Goal: Task Accomplishment & Management: Manage account settings

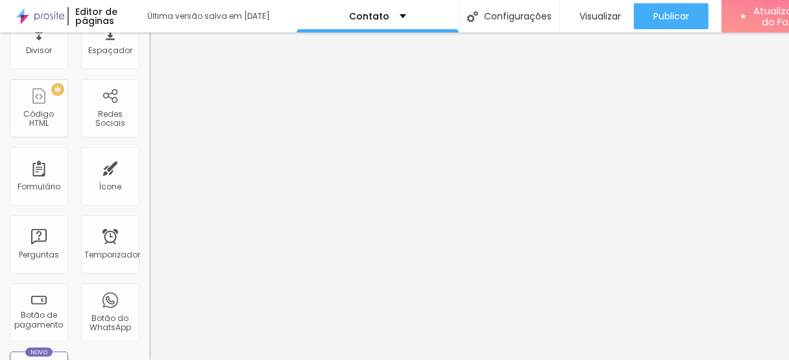
scroll to position [246, 0]
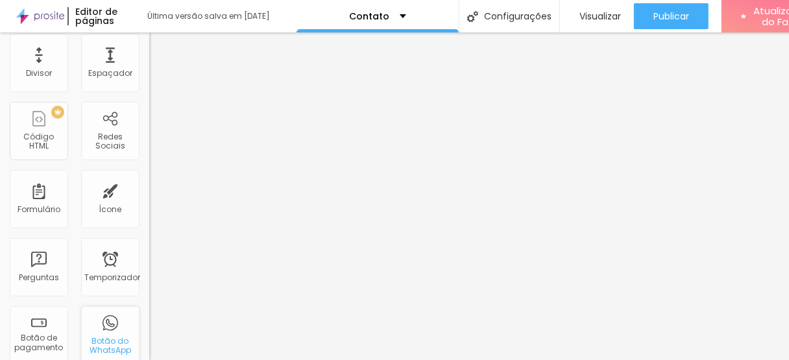
click at [96, 318] on div "Botão do WhatsApp" at bounding box center [110, 335] width 58 height 58
click at [95, 340] on font "Botão do WhatsApp" at bounding box center [111, 345] width 42 height 20
click at [101, 311] on div "Botão do WhatsApp" at bounding box center [110, 335] width 58 height 58
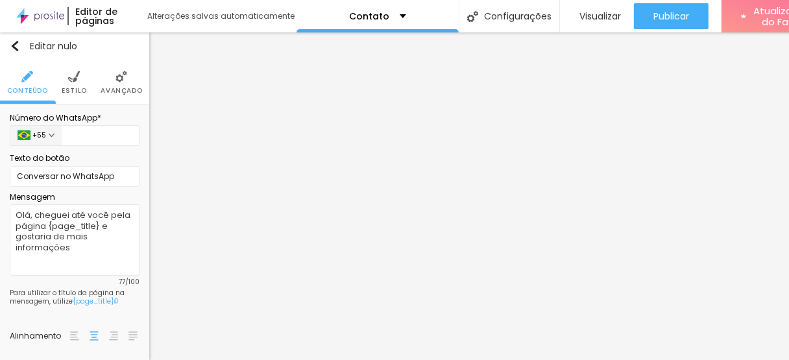
scroll to position [0, 0]
click at [94, 126] on input "text" at bounding box center [101, 136] width 78 height 21
type input "(12)99612-0930"
type input "12996120930"
click at [133, 128] on input "(12)9961-2093" at bounding box center [101, 136] width 78 height 21
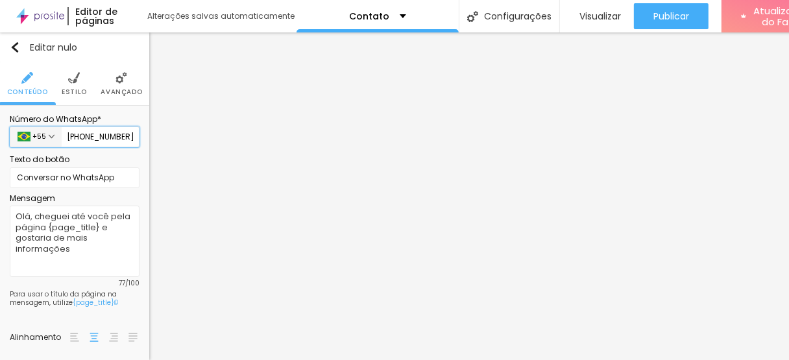
type input "(12)99612-0931"
click at [80, 75] on li "Estilo" at bounding box center [74, 83] width 25 height 43
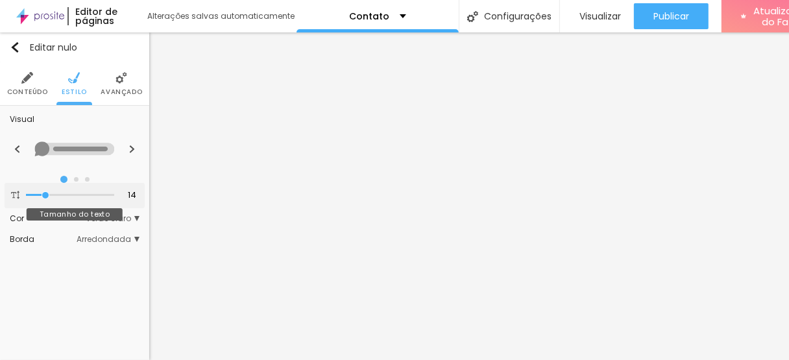
type input "15"
type input "16"
type input "15"
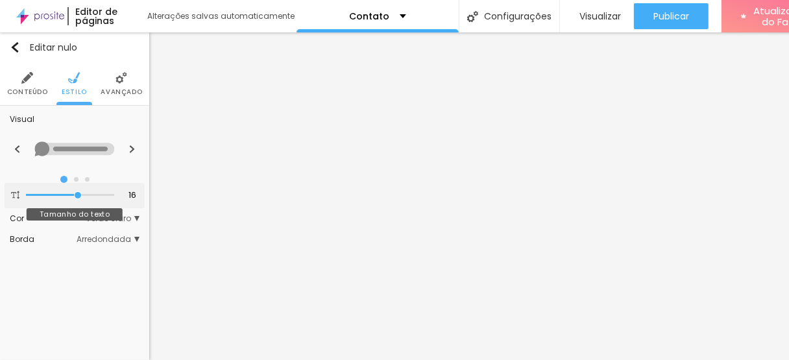
type input "15"
type input "14"
type input "13"
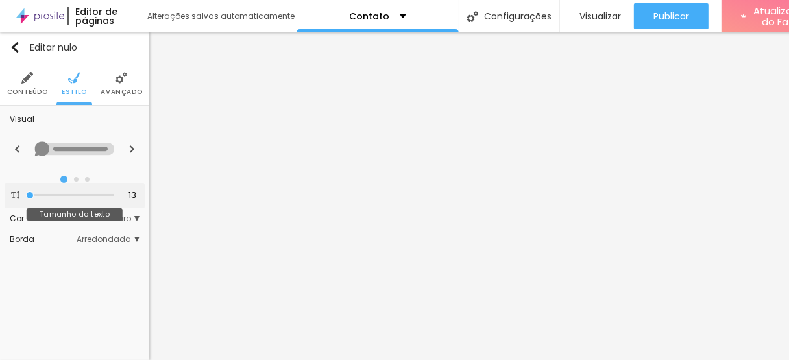
type input "14"
type input "13"
drag, startPoint x: 42, startPoint y: 186, endPoint x: 35, endPoint y: 185, distance: 6.6
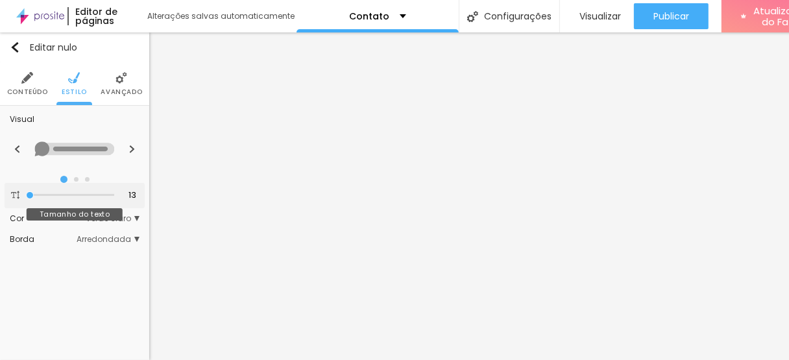
type input "13"
click at [35, 192] on input "range" at bounding box center [70, 195] width 88 height 6
click at [130, 213] on font "Verde claro" at bounding box center [108, 218] width 45 height 11
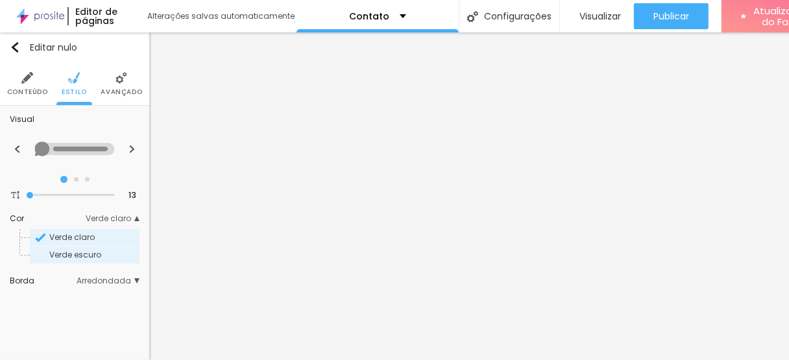
click at [104, 251] on span "Verde escuro" at bounding box center [93, 255] width 88 height 8
click at [97, 234] on span "Verde claro" at bounding box center [93, 238] width 88 height 8
click at [95, 275] on font "Arredondada" at bounding box center [104, 280] width 54 height 11
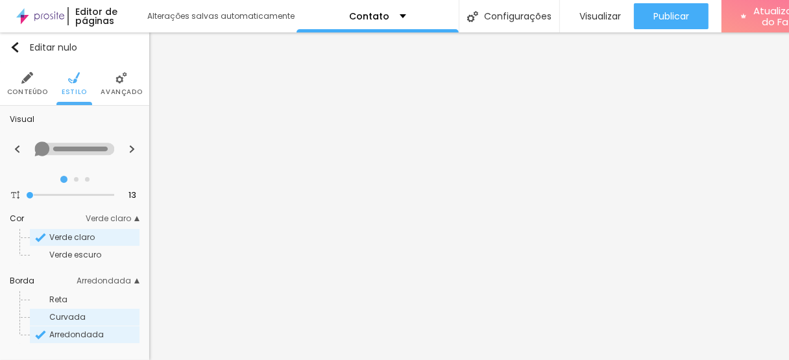
click at [82, 311] on font "Curvada" at bounding box center [67, 316] width 36 height 11
click at [79, 296] on span "Reta" at bounding box center [93, 300] width 88 height 8
click at [71, 311] on font "Curvada" at bounding box center [67, 316] width 36 height 11
click at [71, 329] on font "Arredondada" at bounding box center [76, 334] width 54 height 11
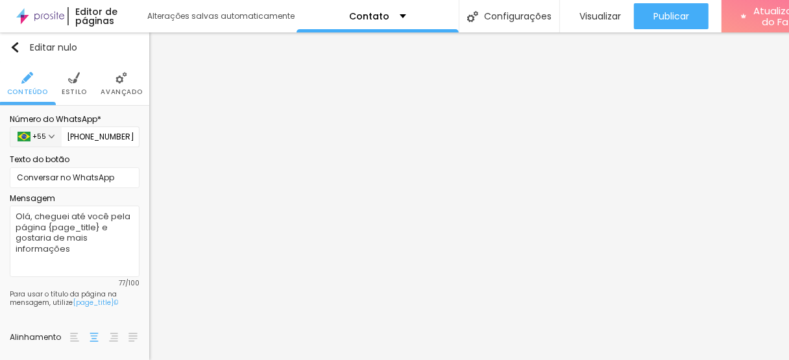
click at [118, 87] on font "Avançado" at bounding box center [122, 92] width 42 height 10
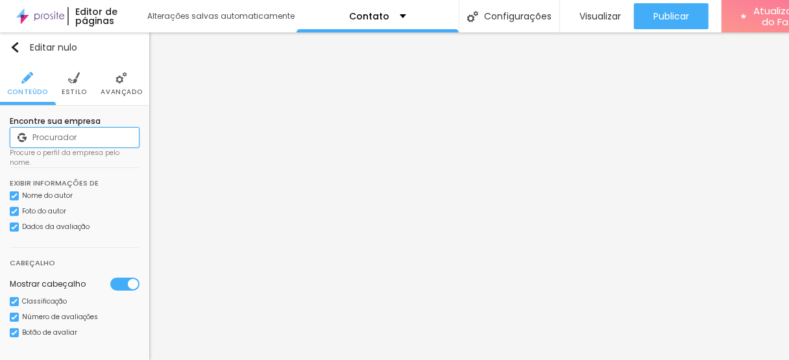
click at [60, 141] on input at bounding box center [75, 137] width 130 height 21
paste input "[URL][DOMAIN_NAME]"
type input "[URL][DOMAIN_NAME]"
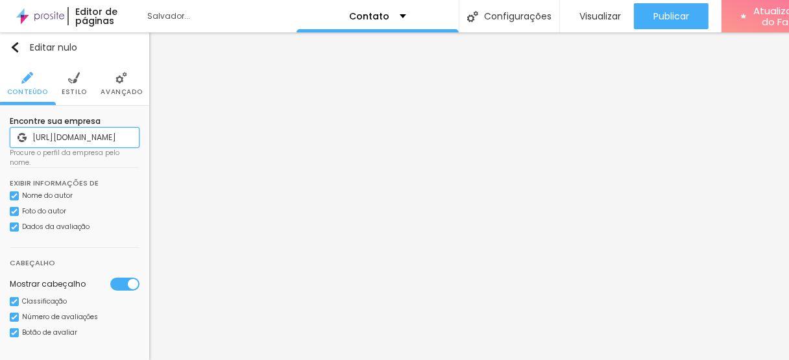
click at [89, 138] on input "[URL][DOMAIN_NAME]" at bounding box center [75, 137] width 130 height 21
click at [131, 136] on input "[URL][DOMAIN_NAME]" at bounding box center [75, 137] width 130 height 21
click at [132, 135] on input "[URL][DOMAIN_NAME]" at bounding box center [75, 137] width 130 height 21
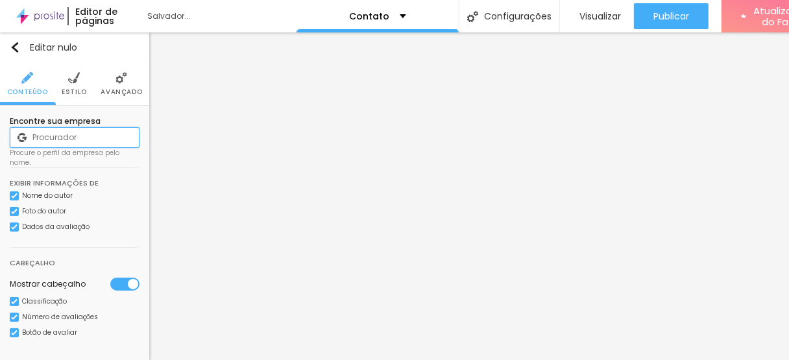
paste input "Arquiteta [PERSON_NAME]"
type input "Arquiteta [PERSON_NAME]"
click at [119, 168] on div "Exibir informações de" at bounding box center [75, 179] width 130 height 23
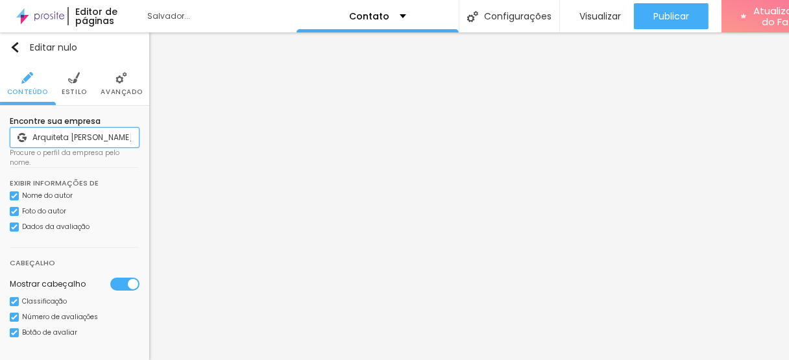
click at [109, 135] on input "Arquiteta [PERSON_NAME]" at bounding box center [75, 137] width 130 height 21
click at [75, 97] on li "Estilo" at bounding box center [74, 83] width 25 height 43
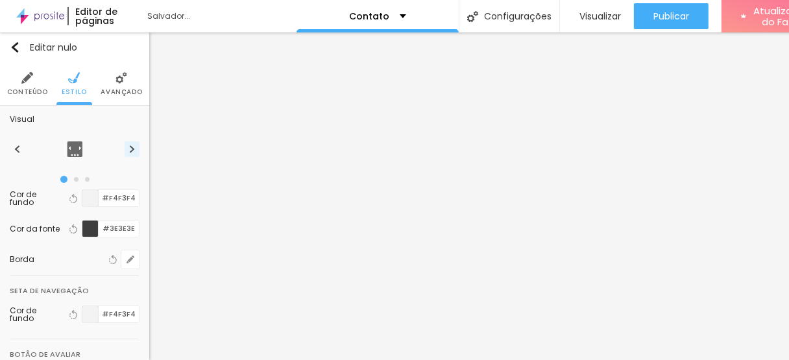
click at [125, 144] on button at bounding box center [132, 149] width 15 height 16
radio input "false"
radio input "true"
click at [14, 149] on img at bounding box center [17, 149] width 7 height 8
radio input "true"
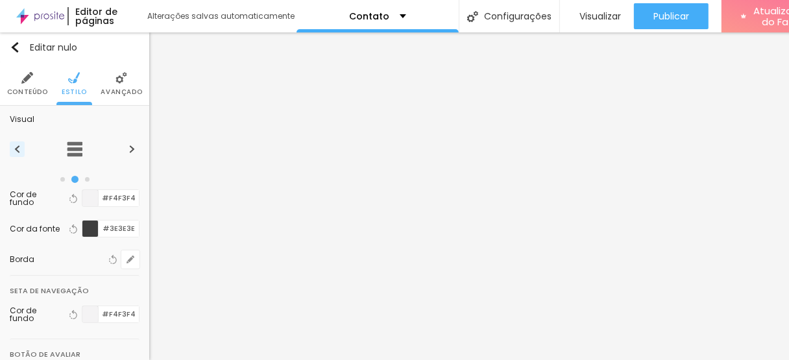
radio input "false"
click at [125, 144] on button at bounding box center [132, 149] width 15 height 16
radio input "false"
click at [125, 144] on button at bounding box center [132, 149] width 15 height 16
radio input "false"
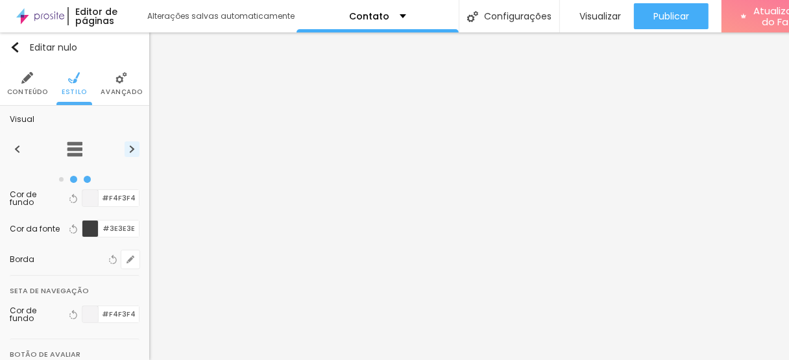
radio input "true"
click at [128, 150] on img at bounding box center [131, 149] width 7 height 8
radio input "true"
radio input "false"
click at [11, 150] on button at bounding box center [17, 149] width 15 height 16
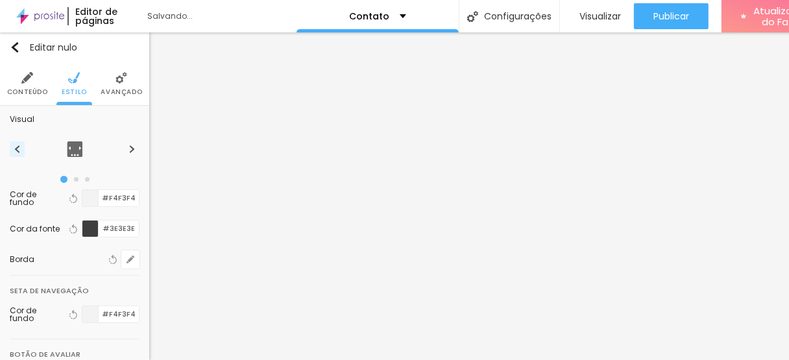
radio input "false"
radio input "true"
click at [11, 154] on button at bounding box center [17, 149] width 15 height 16
radio input "true"
radio input "false"
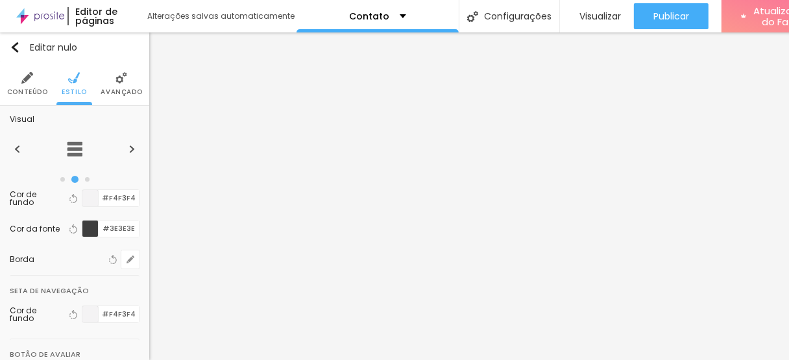
click at [67, 147] on img at bounding box center [75, 149] width 16 height 16
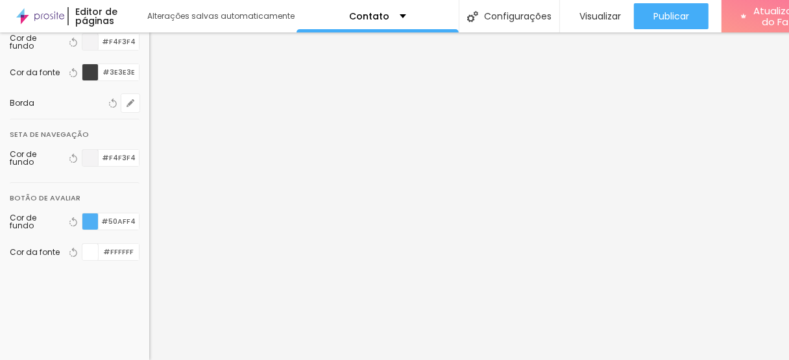
click at [82, 215] on div at bounding box center [90, 221] width 16 height 16
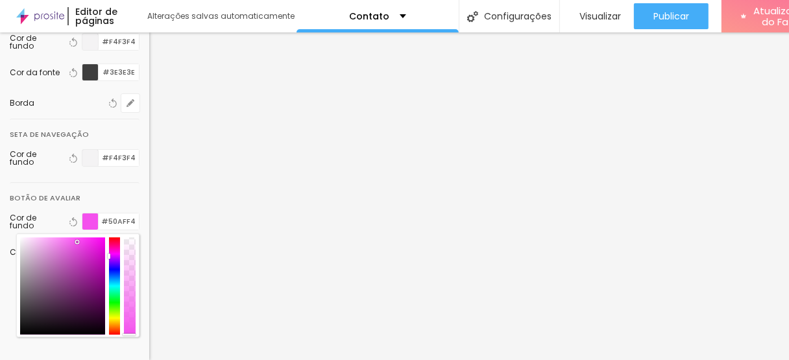
click at [109, 242] on div at bounding box center [115, 285] width 12 height 97
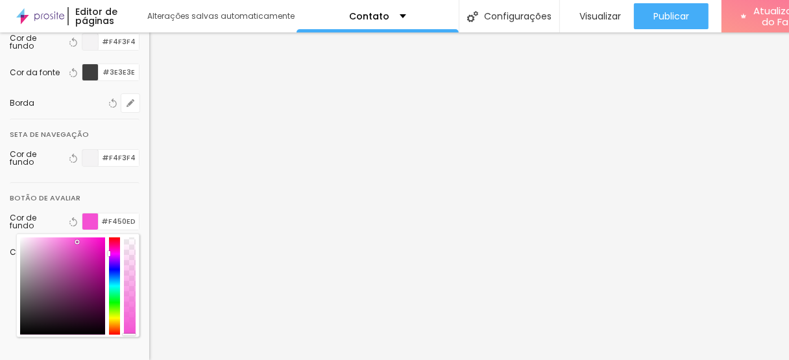
click at [109, 239] on div at bounding box center [115, 285] width 12 height 97
click at [45, 237] on div at bounding box center [62, 285] width 85 height 97
type input "#B82C9F"
drag, startPoint x: 57, startPoint y: 234, endPoint x: 75, endPoint y: 254, distance: 27.1
click at [75, 254] on div at bounding box center [62, 285] width 85 height 97
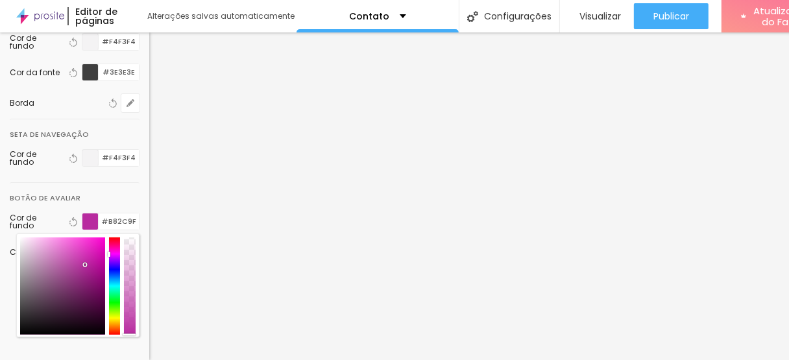
click at [94, 340] on div "12996120930 Nenhum elemento para essa busca Editar nulo Conteúdo Estilo Avançad…" at bounding box center [74, 196] width 149 height 328
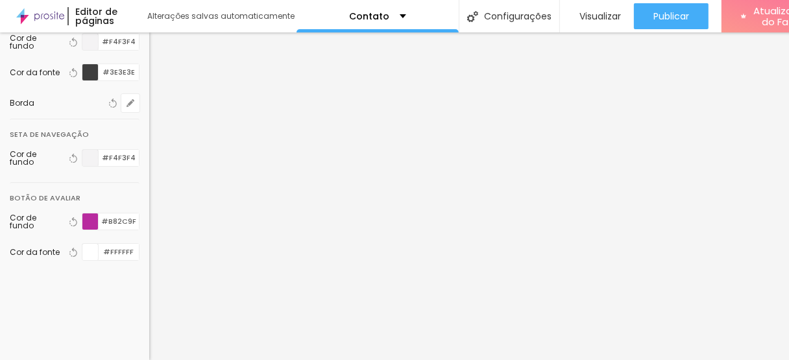
scroll to position [10, 0]
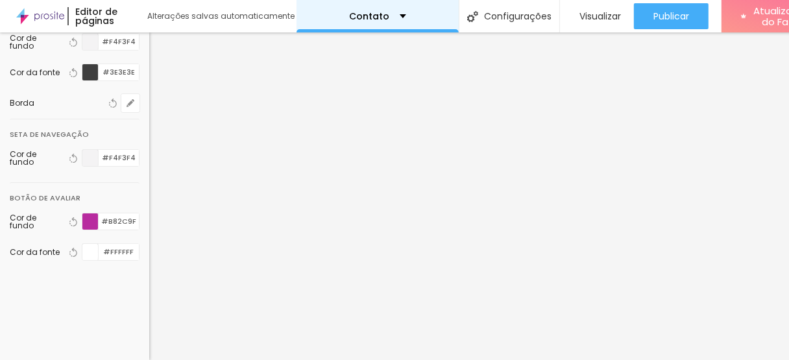
click at [395, 12] on div "Contato" at bounding box center [378, 16] width 56 height 9
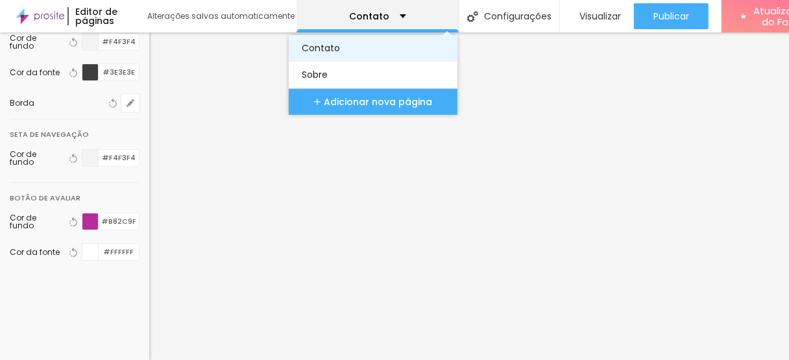
click at [385, 35] on link "Contato" at bounding box center [373, 48] width 143 height 26
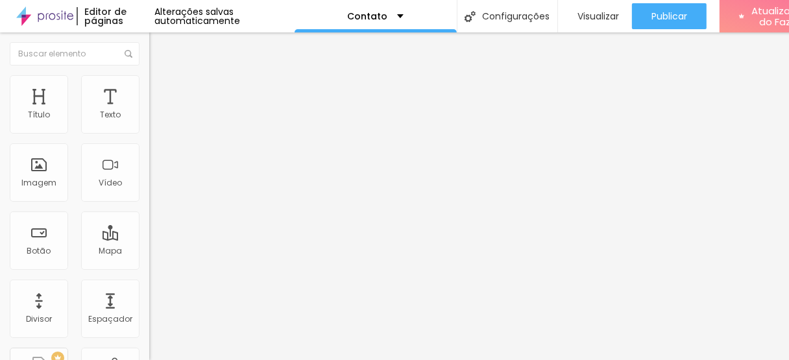
click at [149, 259] on input "[URL][DOMAIN_NAME]" at bounding box center [237, 265] width 176 height 13
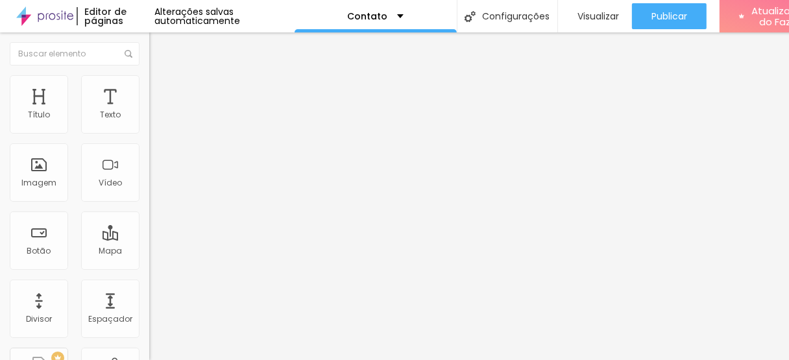
click at [149, 259] on input "[URL][DOMAIN_NAME]" at bounding box center [237, 265] width 176 height 13
drag, startPoint x: 135, startPoint y: 137, endPoint x: 51, endPoint y: 129, distance: 84.7
click at [149, 259] on input "[URL][DOMAIN_NAME]" at bounding box center [237, 265] width 176 height 13
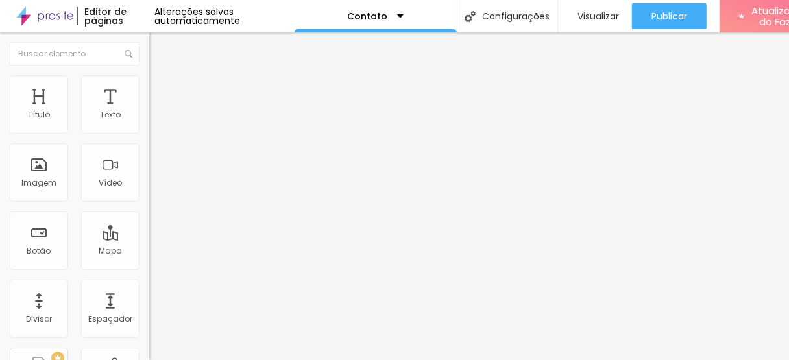
scroll to position [0, 1284]
click at [149, 259] on input "[URL][DOMAIN_NAME]" at bounding box center [237, 265] width 176 height 13
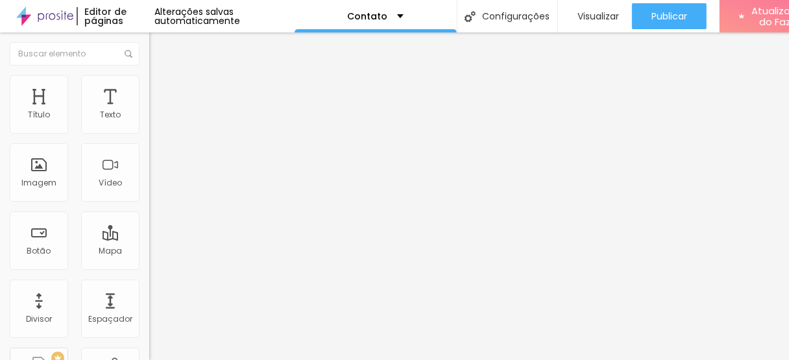
type input "a"
click at [149, 259] on input "Arquiteta [PERSON_NAME]" at bounding box center [237, 265] width 176 height 13
type input "Arquiteta [PERSON_NAME]"
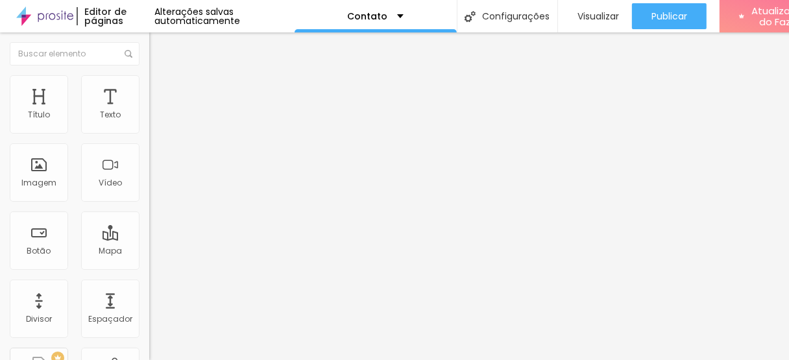
click at [149, 130] on img at bounding box center [223, 183] width 149 height 149
click at [149, 259] on input "Arquiteta [PERSON_NAME]" at bounding box center [237, 265] width 176 height 13
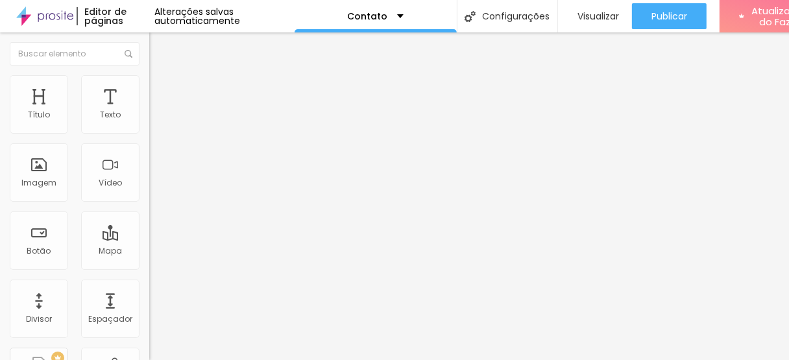
click at [149, 270] on font "Procure o perfil da empresa pelo nome." at bounding box center [212, 279] width 127 height 19
click at [149, 296] on img at bounding box center [152, 299] width 6 height 6
click at [149, 296] on div at bounding box center [223, 296] width 149 height 0
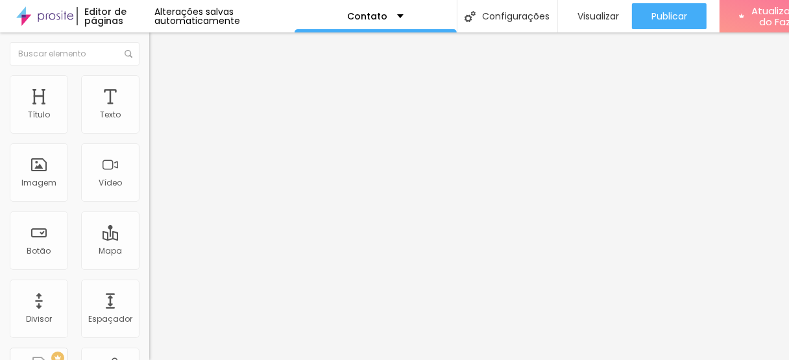
click at [149, 317] on img at bounding box center [152, 320] width 6 height 6
click at [149, 317] on div at bounding box center [223, 317] width 149 height 0
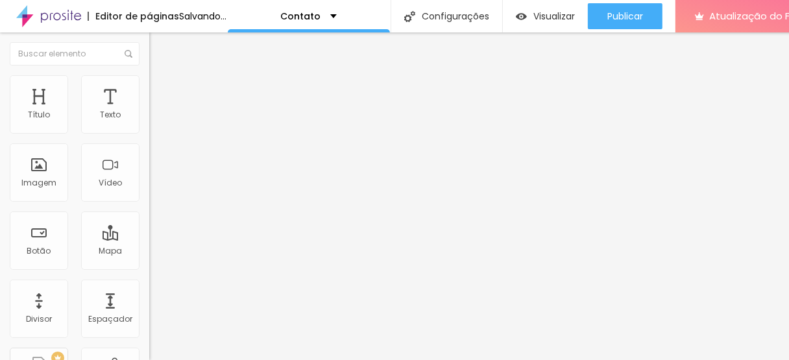
click at [149, 259] on input "Arquiteta [PERSON_NAME]" at bounding box center [237, 265] width 176 height 13
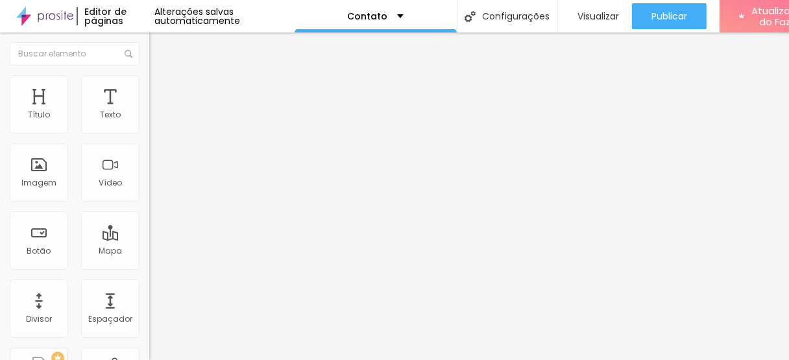
click at [149, 259] on input "Arquiteta [PERSON_NAME]" at bounding box center [237, 265] width 176 height 13
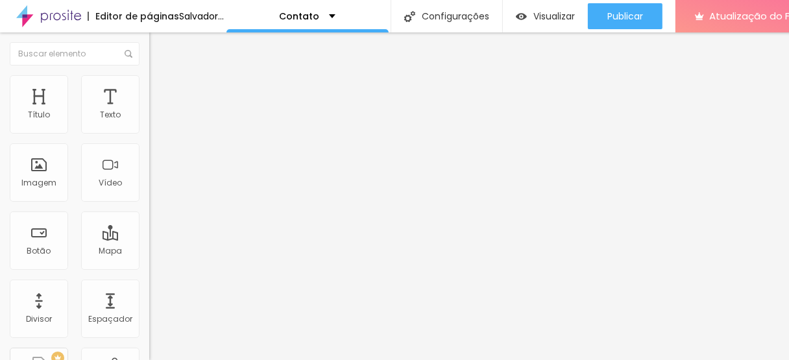
drag, startPoint x: 70, startPoint y: 128, endPoint x: 5, endPoint y: 130, distance: 64.9
click at [149, 130] on div "Encontre sua empresa Arquiteta [PERSON_NAME] Procure o perfil da empresa pelo n…" at bounding box center [223, 265] width 149 height 328
click at [149, 126] on img at bounding box center [223, 183] width 149 height 149
click at [149, 259] on input "[PERSON_NAME]" at bounding box center [237, 265] width 176 height 13
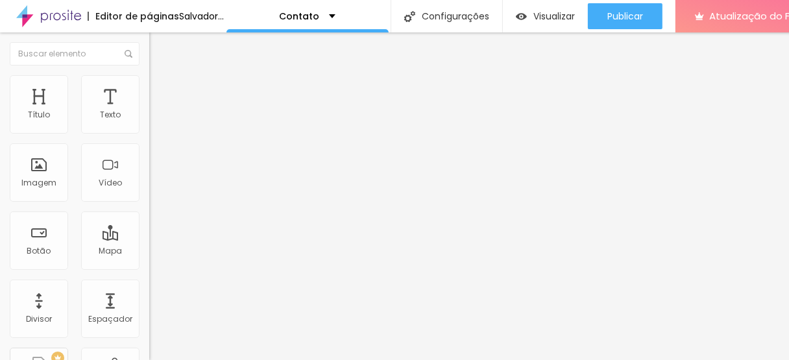
type input "Arquiteta [PERSON_NAME]"
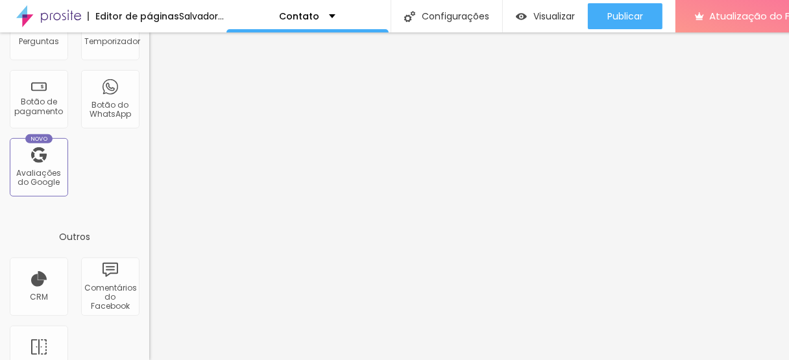
scroll to position [505, 0]
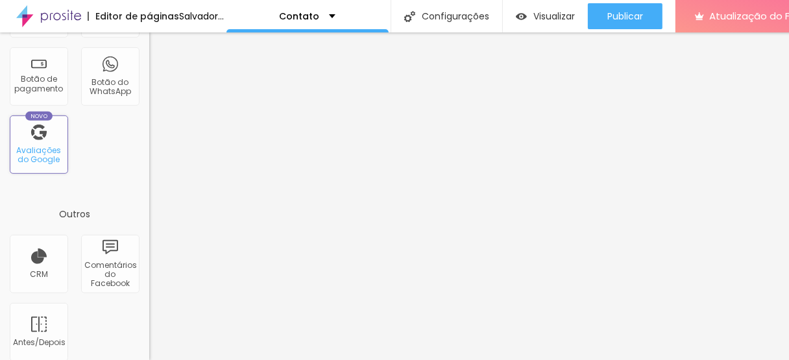
click at [40, 146] on font "Avaliações do Google" at bounding box center [39, 155] width 45 height 20
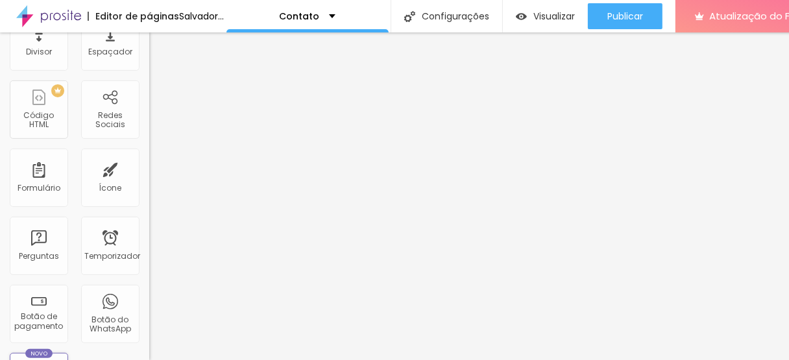
scroll to position [246, 0]
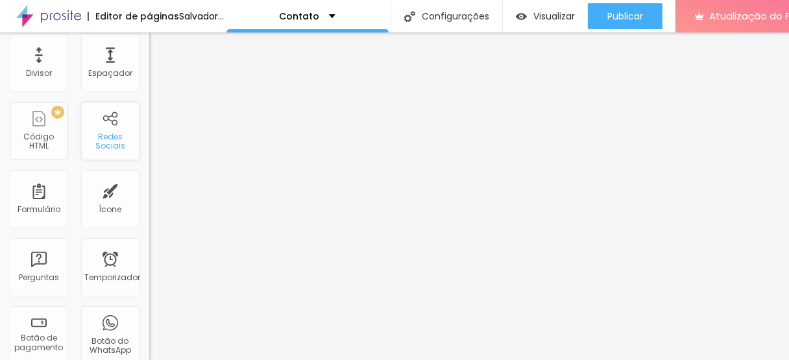
click at [100, 133] on font "Redes Sociais" at bounding box center [110, 141] width 30 height 20
click at [97, 137] on font "Redes Sociais" at bounding box center [110, 141] width 30 height 20
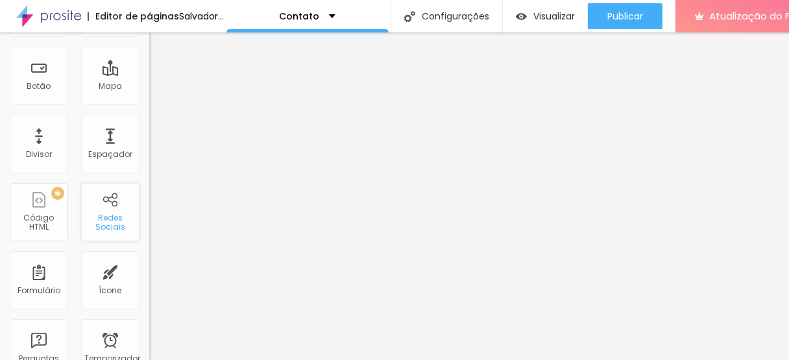
scroll to position [0, 0]
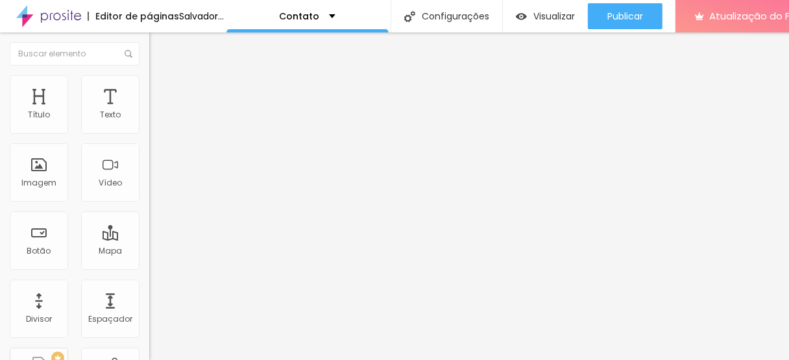
paste input "[URL][DOMAIN_NAME][DOMAIN_NAME]"
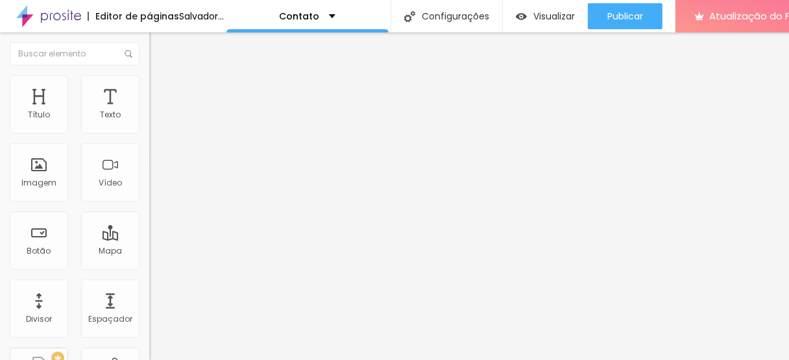
type input "https://[URL][DOMAIN_NAME][DOMAIN_NAME]"
drag, startPoint x: 82, startPoint y: 237, endPoint x: 54, endPoint y: 239, distance: 27.3
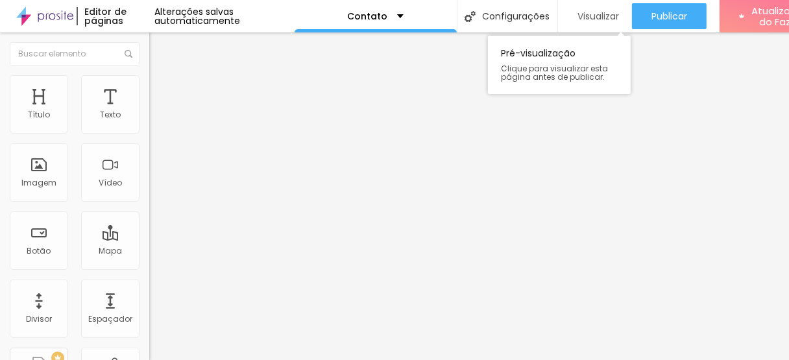
type input "[URL][DOMAIN_NAME][DOMAIN_NAME]"
click at [149, 131] on img at bounding box center [153, 135] width 9 height 9
type input "[URL][DOMAIN_NAME][DOMAIN_NAME]"
type input "https://"
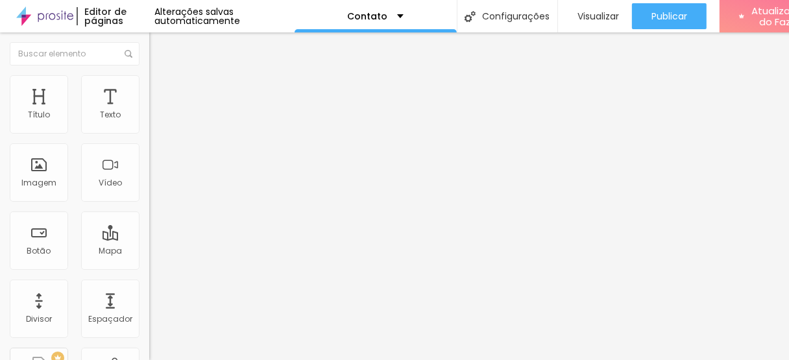
click at [149, 259] on input "Arquiteta [PERSON_NAME]" at bounding box center [237, 265] width 176 height 13
click at [607, 16] on font "Visualizar" at bounding box center [598, 16] width 42 height 13
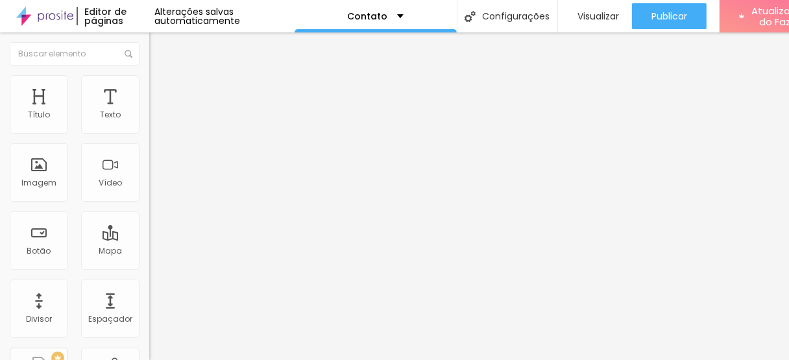
scroll to position [10, 0]
click at [149, 259] on input "Arquiteta [PERSON_NAME]" at bounding box center [237, 265] width 176 height 13
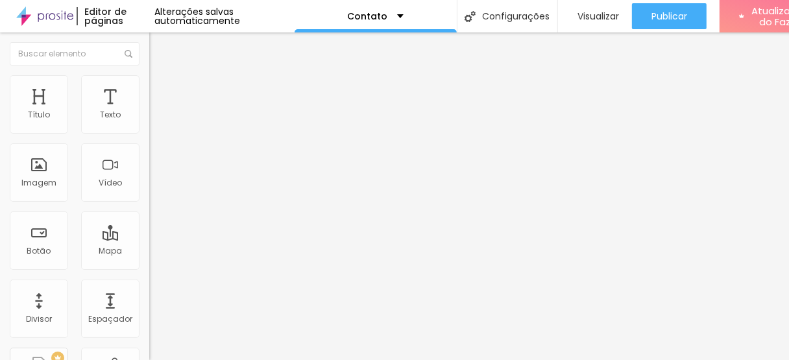
paste input "[URL][DOMAIN_NAME]"
click at [149, 259] on input "[URL][DOMAIN_NAME]" at bounding box center [237, 265] width 176 height 13
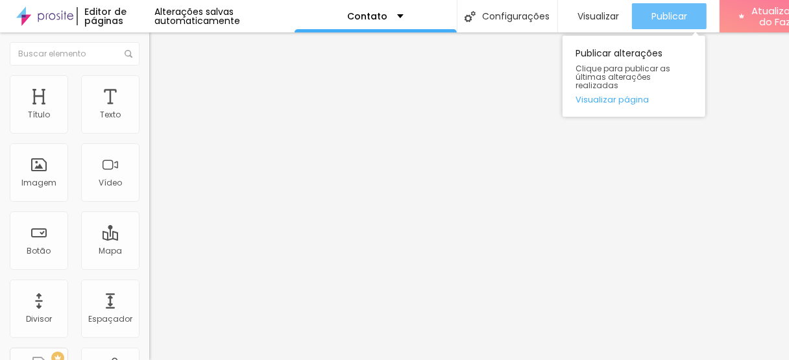
type input "[URL][DOMAIN_NAME]"
click at [666, 10] on font "Publicar" at bounding box center [669, 16] width 36 height 13
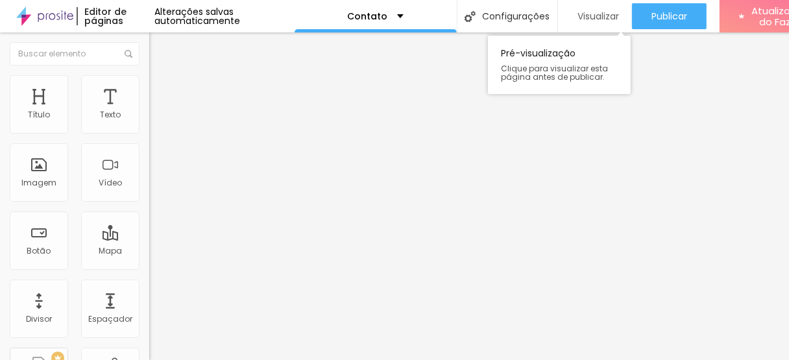
click at [602, 10] on font "Visualizar" at bounding box center [598, 16] width 42 height 13
click at [149, 259] on input "[URL][DOMAIN_NAME]" at bounding box center [237, 265] width 176 height 13
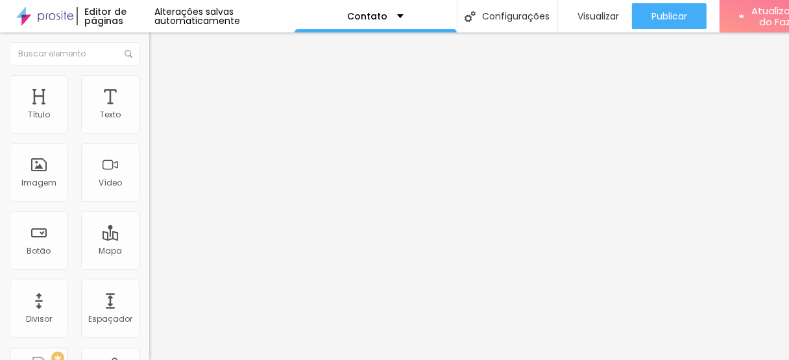
click at [149, 259] on input "[URL][DOMAIN_NAME]" at bounding box center [237, 265] width 176 height 13
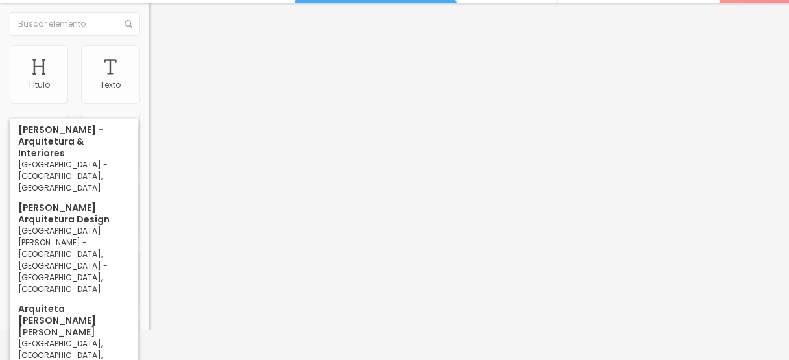
scroll to position [10, 0]
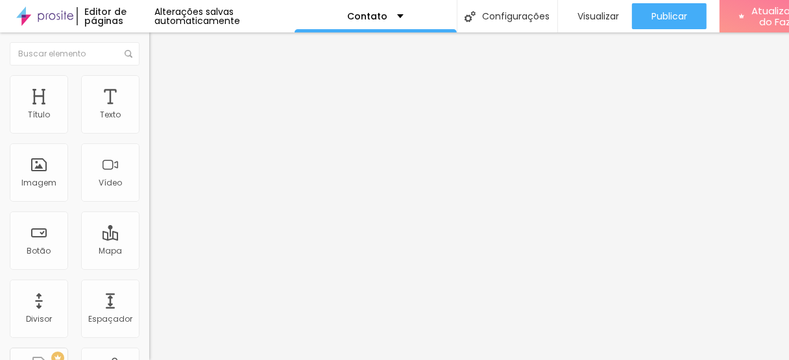
type input "arquiteta [PERSON_NAME]"
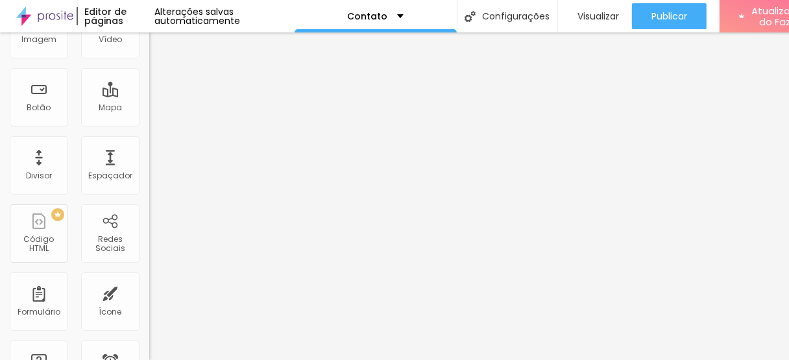
scroll to position [0, 0]
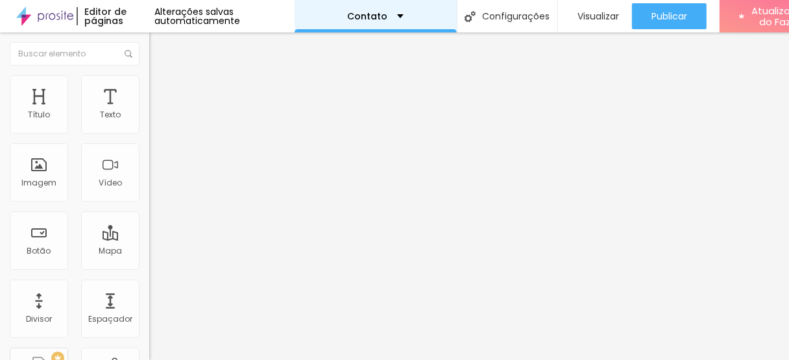
click at [389, 13] on div "Contato" at bounding box center [375, 16] width 162 height 32
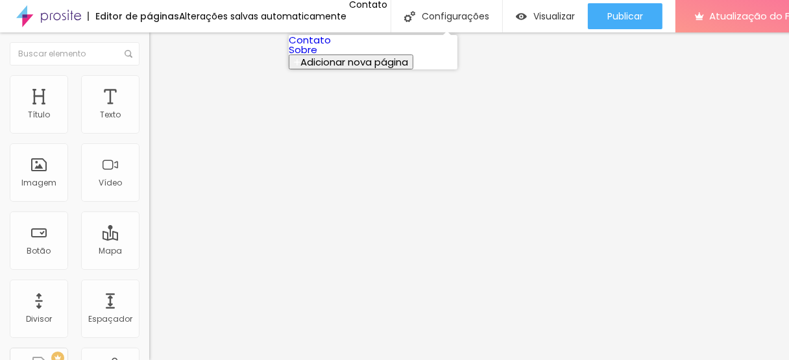
click at [317, 56] on link "Sobre" at bounding box center [303, 50] width 29 height 14
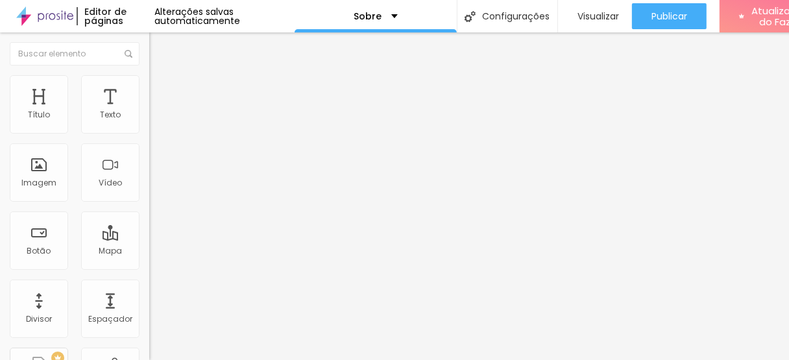
scroll to position [10, 0]
click at [149, 260] on font "Facebook" at bounding box center [168, 265] width 39 height 11
paste input "[URL][DOMAIN_NAME]"
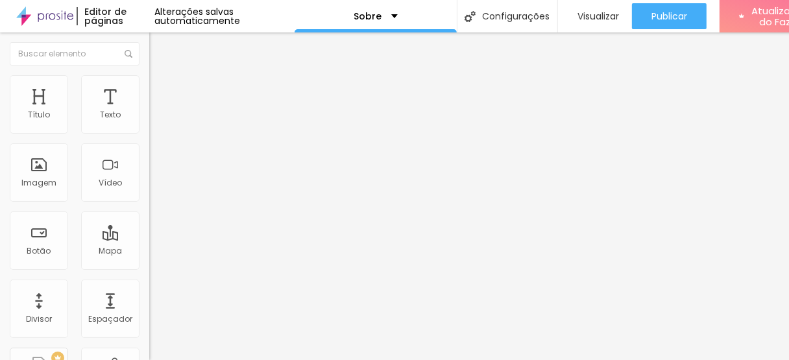
scroll to position [0, 0]
type input "[URL][DOMAIN_NAME]"
click at [149, 260] on font "Facebook" at bounding box center [168, 265] width 39 height 11
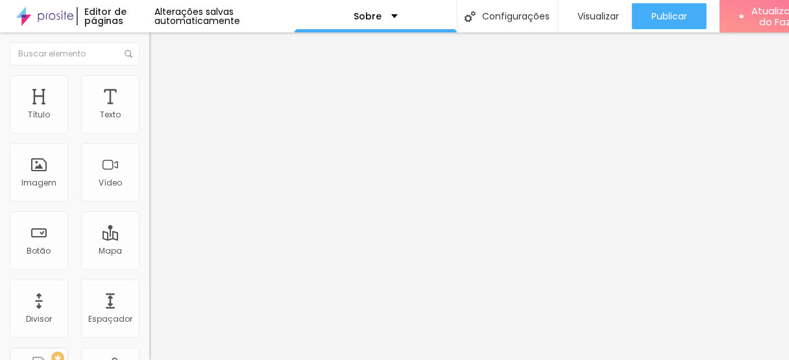
drag, startPoint x: 53, startPoint y: 228, endPoint x: 0, endPoint y: 226, distance: 52.6
type input "[URL][DOMAIN_NAME][DOMAIN_NAME]"
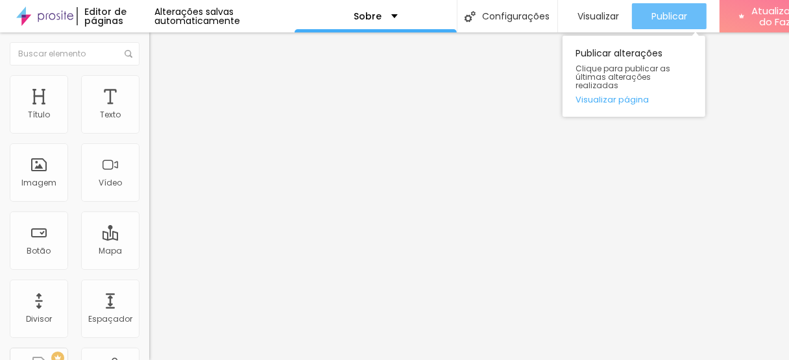
click at [646, 15] on button "Publicar" at bounding box center [669, 16] width 75 height 26
click at [599, 93] on font "Visualizar página" at bounding box center [611, 99] width 73 height 12
